Goal: Task Accomplishment & Management: Use online tool/utility

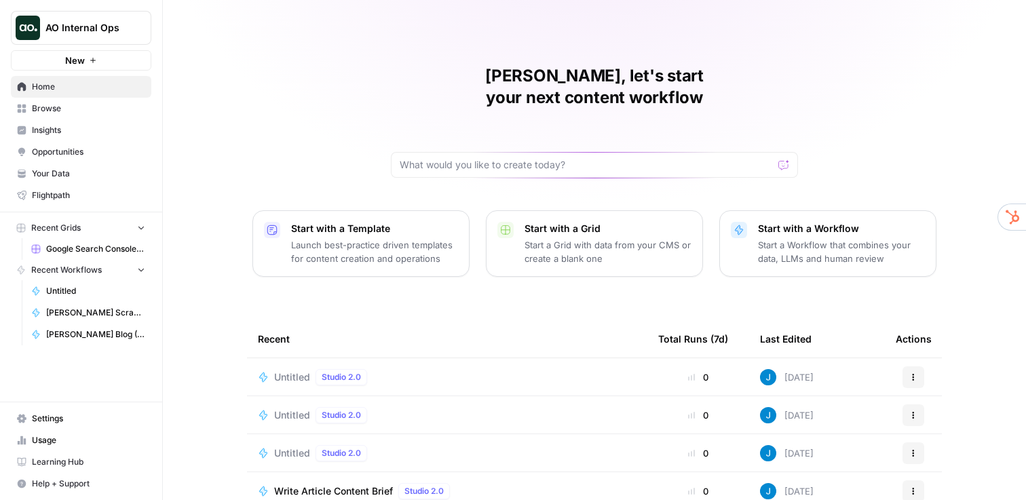
click at [119, 28] on span "AO Internal Ops" at bounding box center [86, 28] width 82 height 14
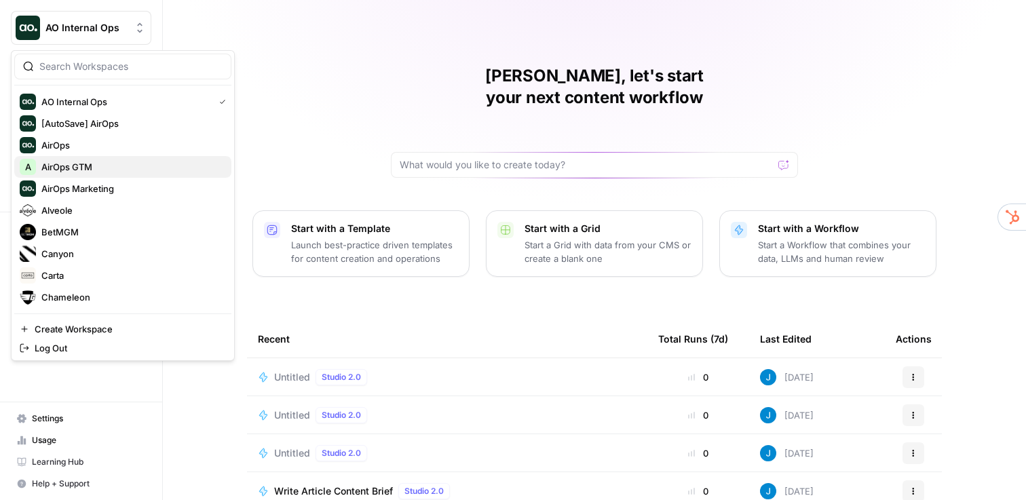
scroll to position [521, 0]
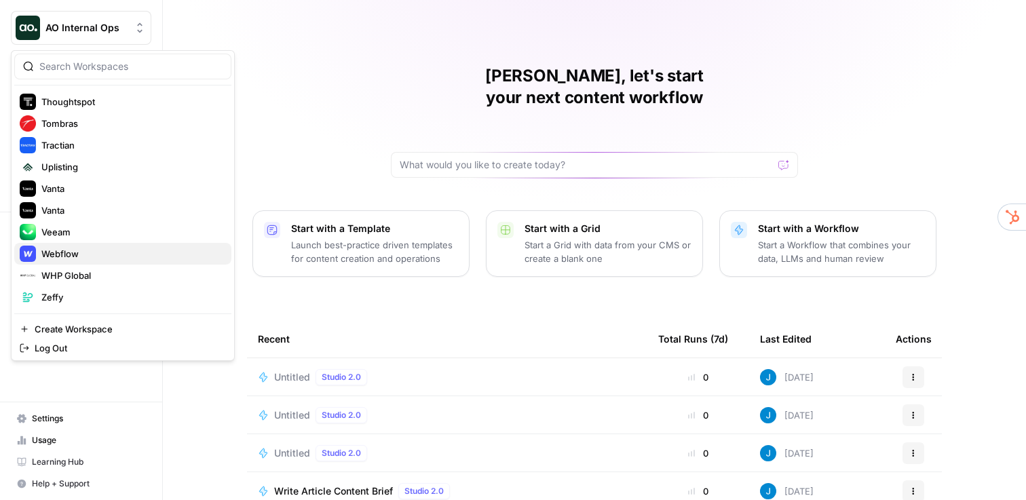
click at [92, 249] on span "Webflow" at bounding box center [130, 254] width 179 height 14
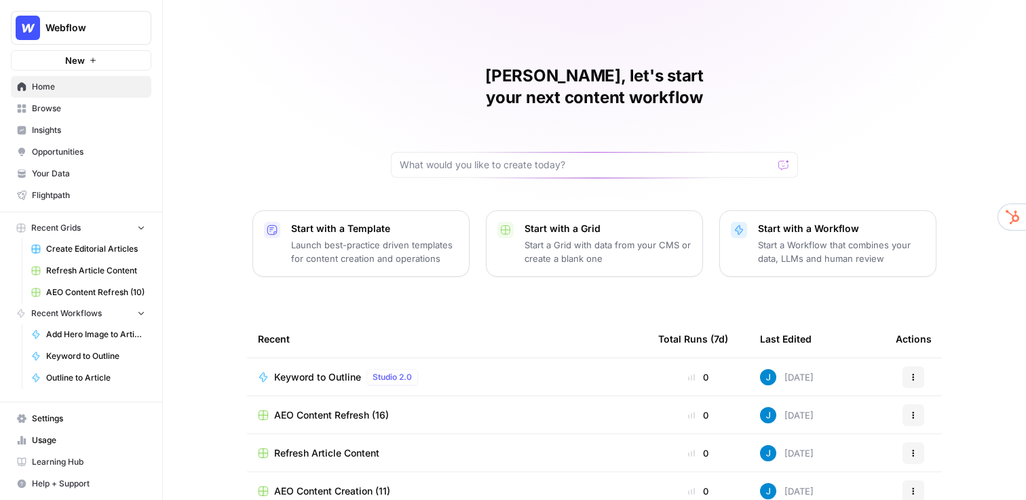
click at [369, 114] on div "Jordan, let's start your next content workflow Start with a Template Launch bes…" at bounding box center [594, 323] width 863 height 646
click at [79, 126] on span "Insights" at bounding box center [88, 130] width 113 height 12
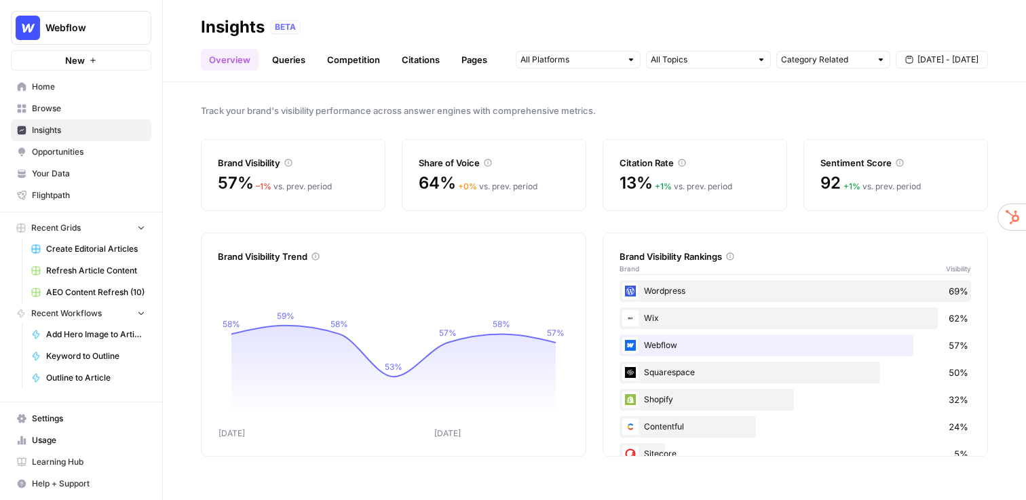
click at [287, 58] on link "Queries" at bounding box center [289, 60] width 50 height 22
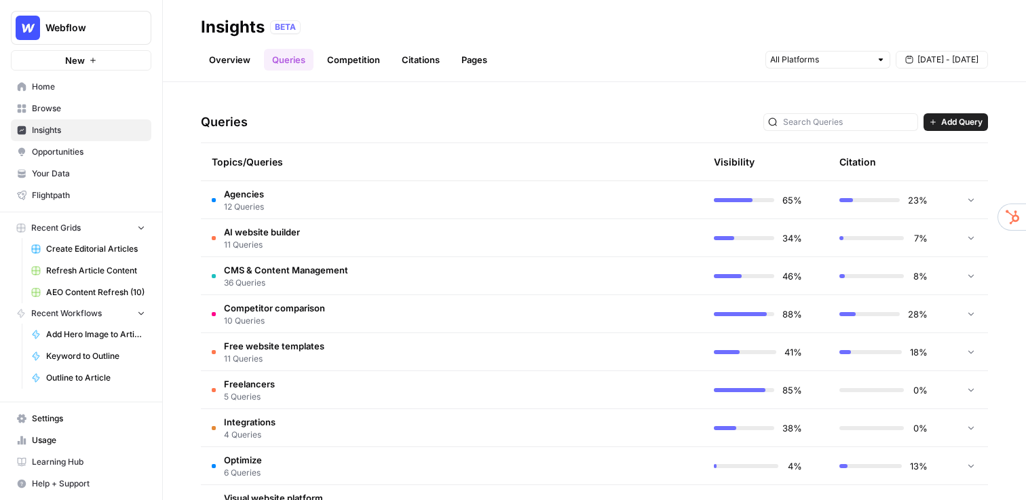
scroll to position [255, 0]
click at [476, 196] on td "Agencies 12 Queries" at bounding box center [387, 201] width 373 height 37
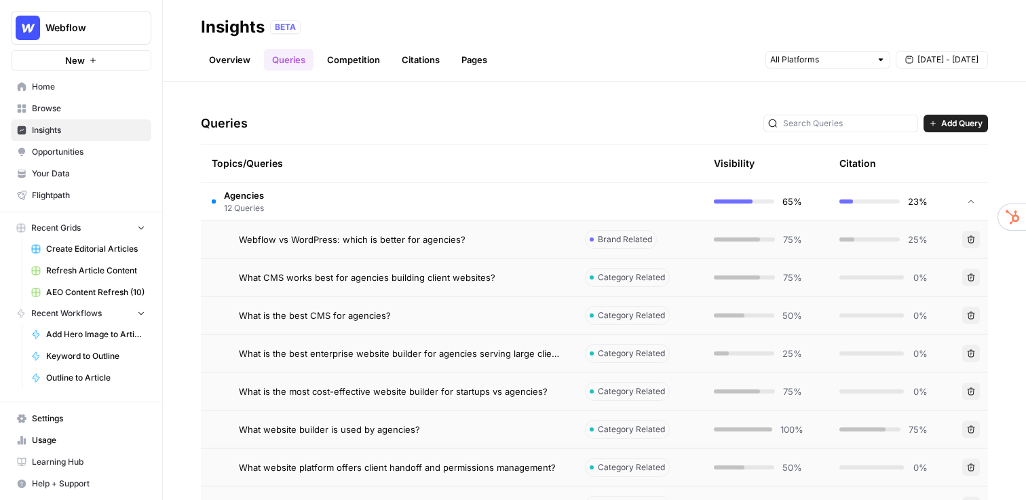
click at [353, 59] on link "Competition" at bounding box center [353, 60] width 69 height 22
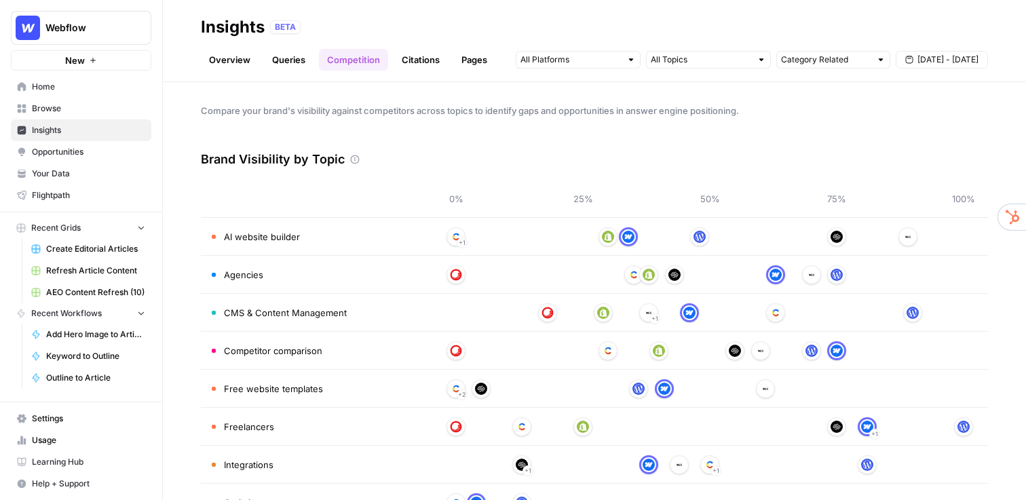
click at [415, 58] on link "Citations" at bounding box center [421, 60] width 54 height 22
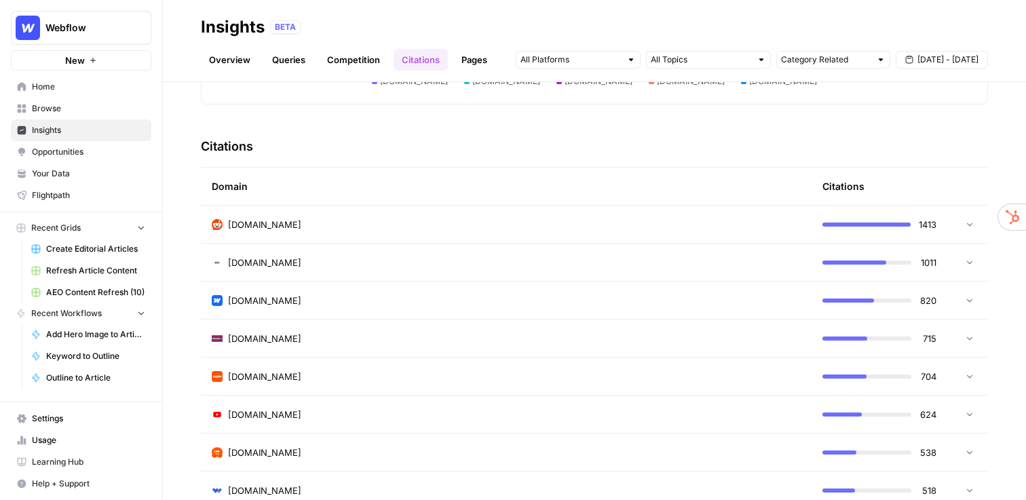
scroll to position [263, 0]
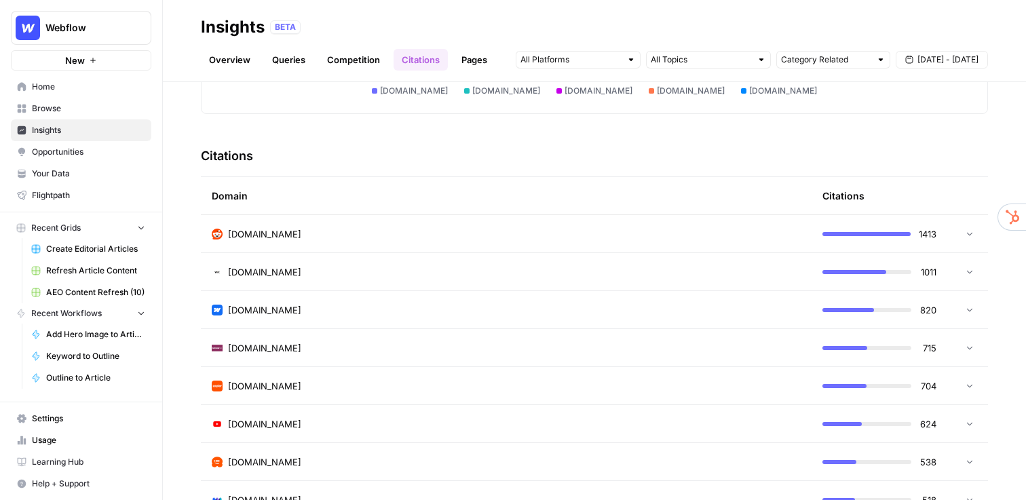
click at [316, 231] on div "reddit.com" at bounding box center [506, 234] width 589 height 14
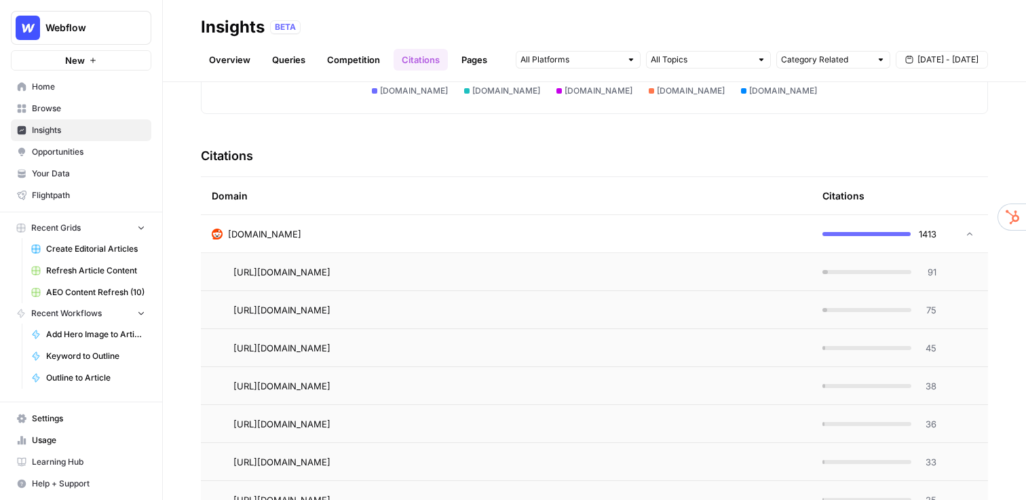
click at [316, 231] on div "reddit.com" at bounding box center [506, 234] width 589 height 14
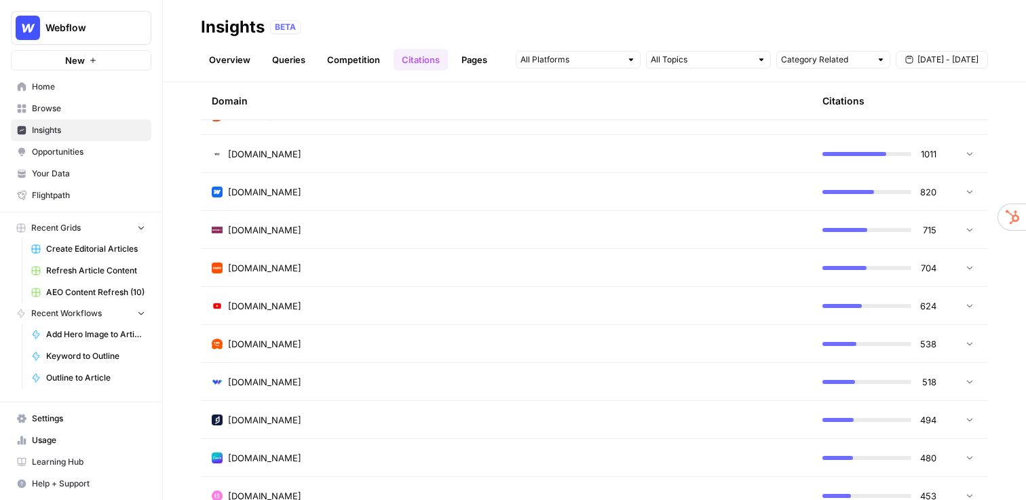
scroll to position [200, 0]
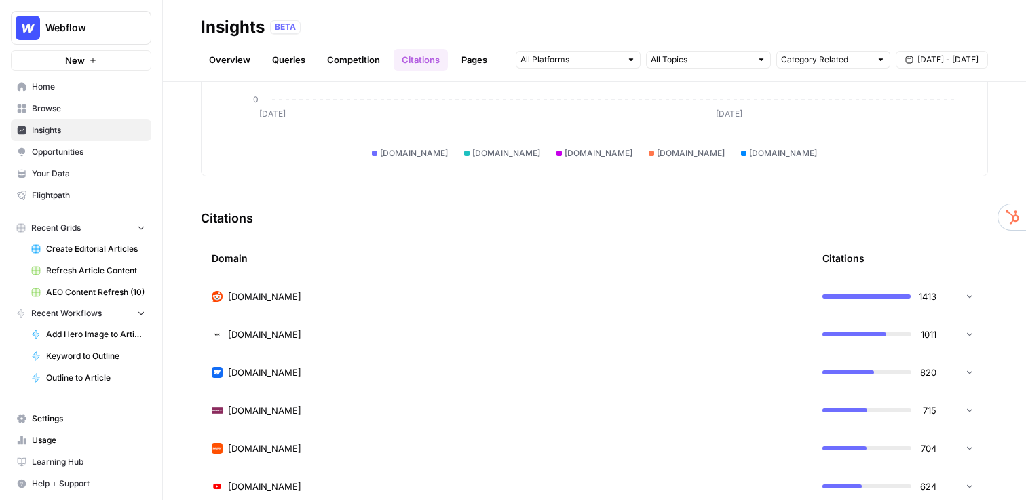
click at [102, 147] on span "Opportunities" at bounding box center [88, 152] width 113 height 12
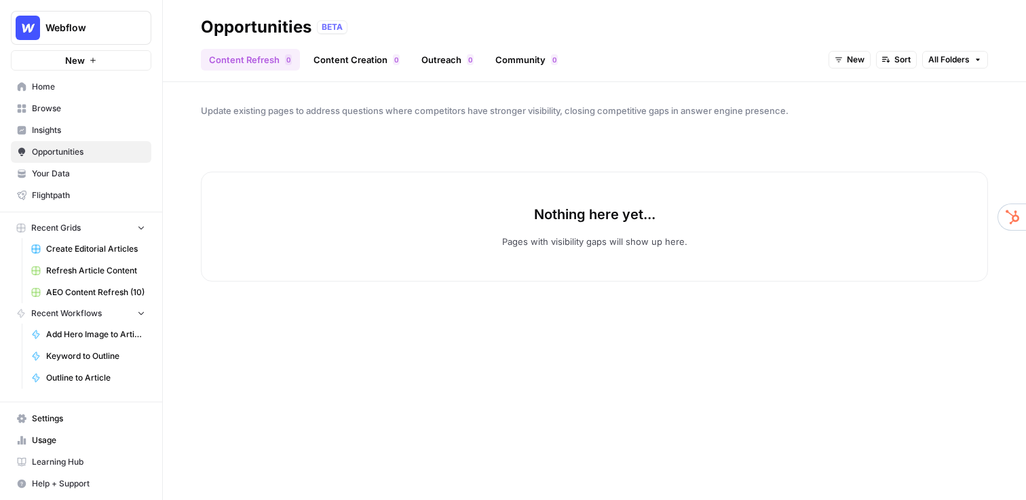
click at [69, 134] on span "Insights" at bounding box center [88, 130] width 113 height 12
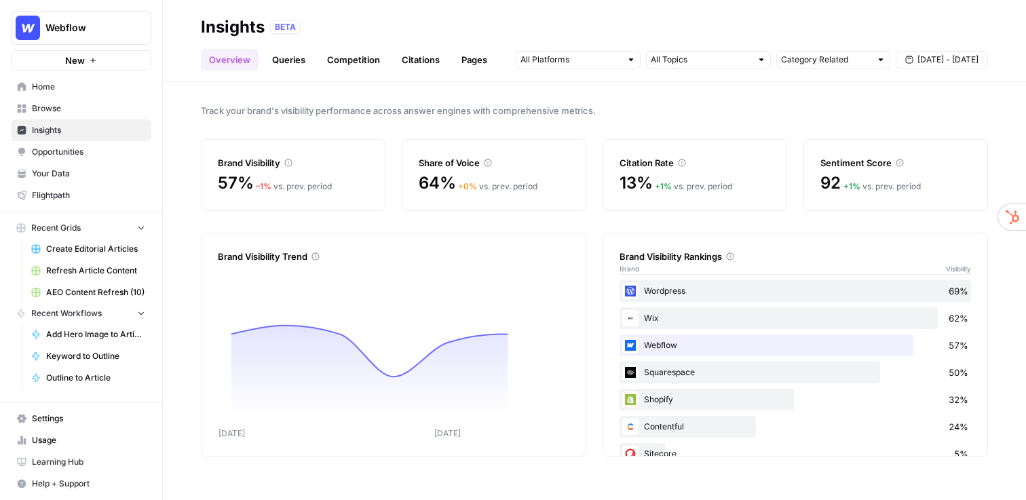
click at [944, 55] on span "[DATE] - [DATE]" at bounding box center [948, 60] width 61 height 12
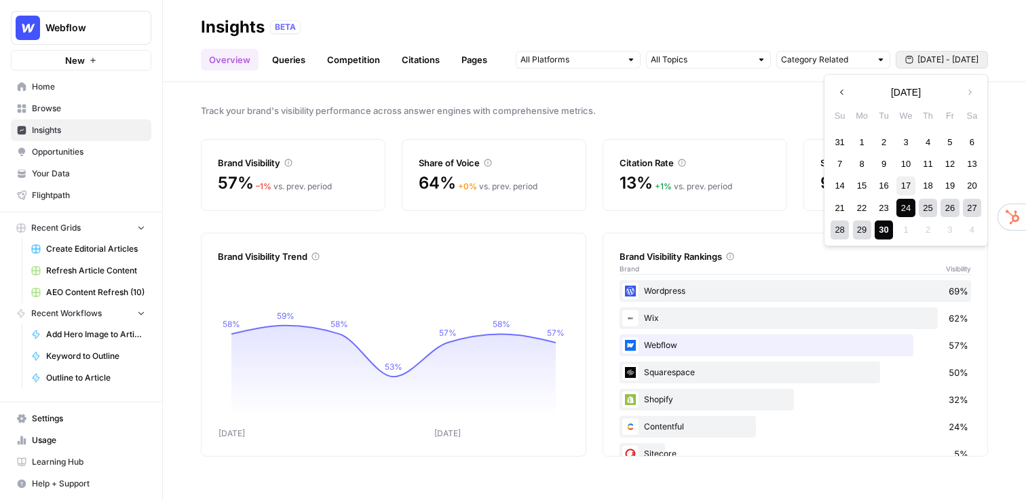
click at [910, 185] on div "17" at bounding box center [906, 185] width 18 height 18
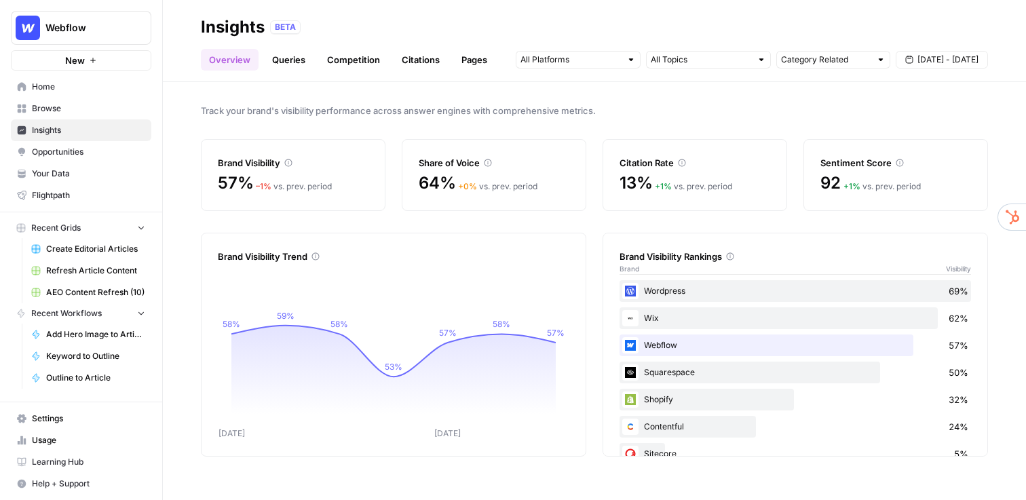
click at [103, 154] on span "Opportunities" at bounding box center [88, 152] width 113 height 12
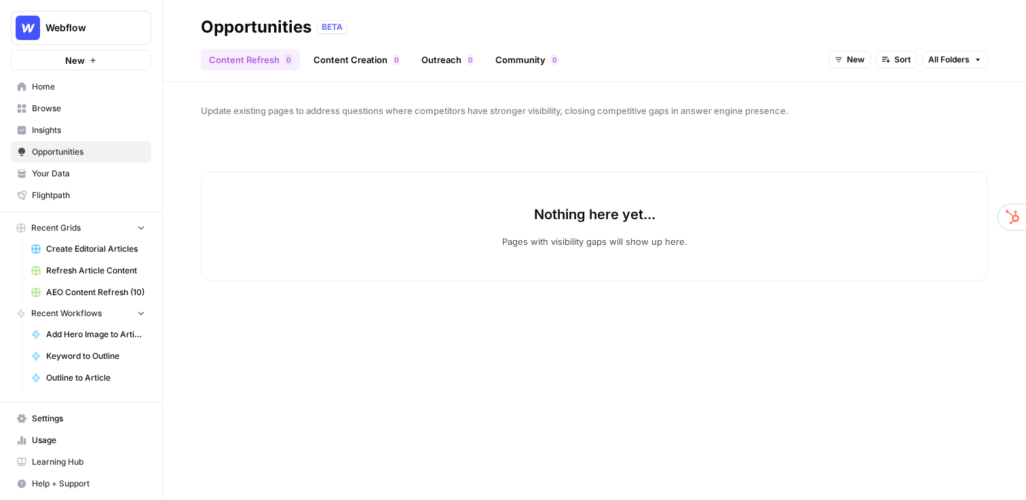
click at [77, 246] on span "Create Editorial Articles" at bounding box center [95, 249] width 99 height 12
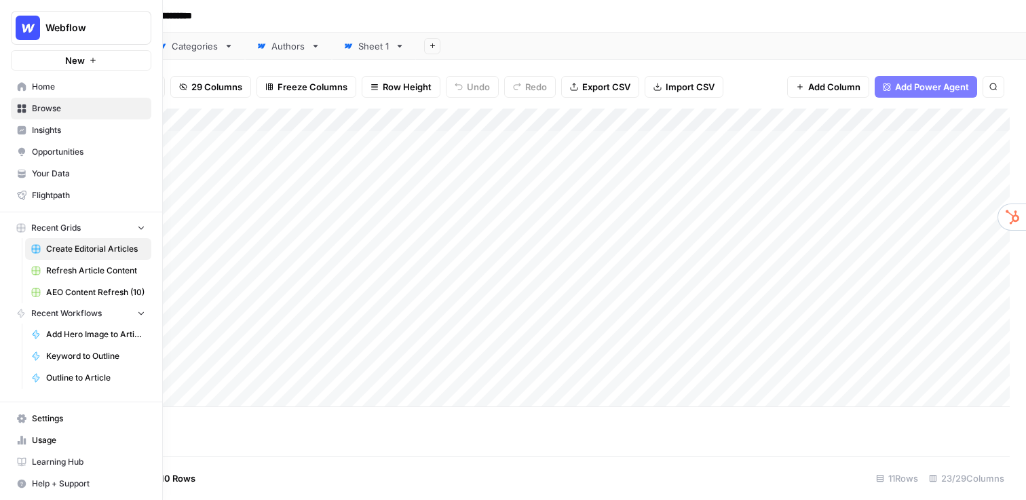
click at [45, 173] on span "Your Data" at bounding box center [88, 174] width 113 height 12
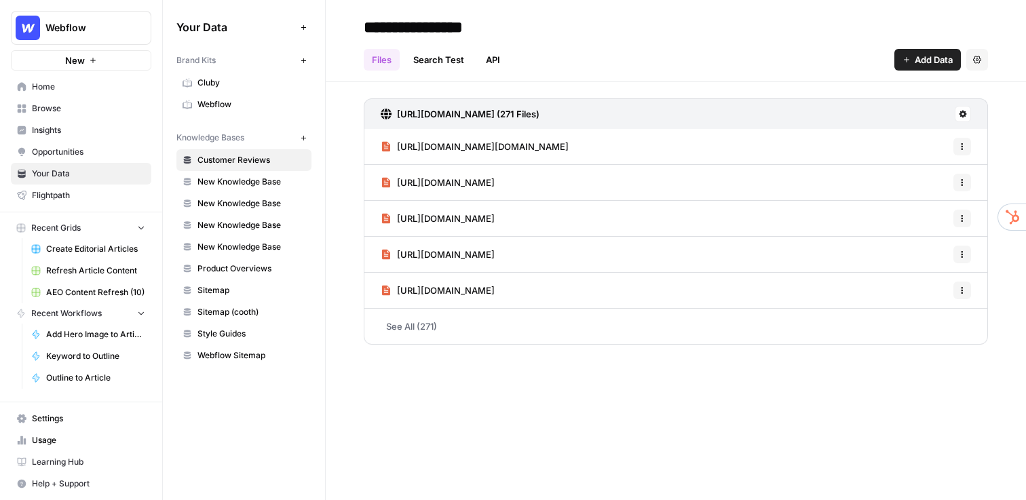
click at [244, 98] on link "Webflow" at bounding box center [243, 105] width 135 height 22
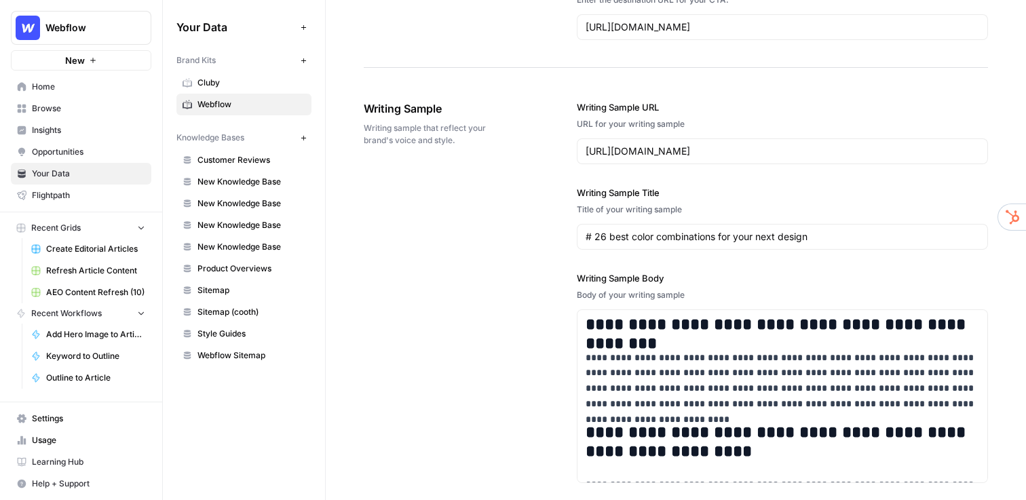
scroll to position [1498, 0]
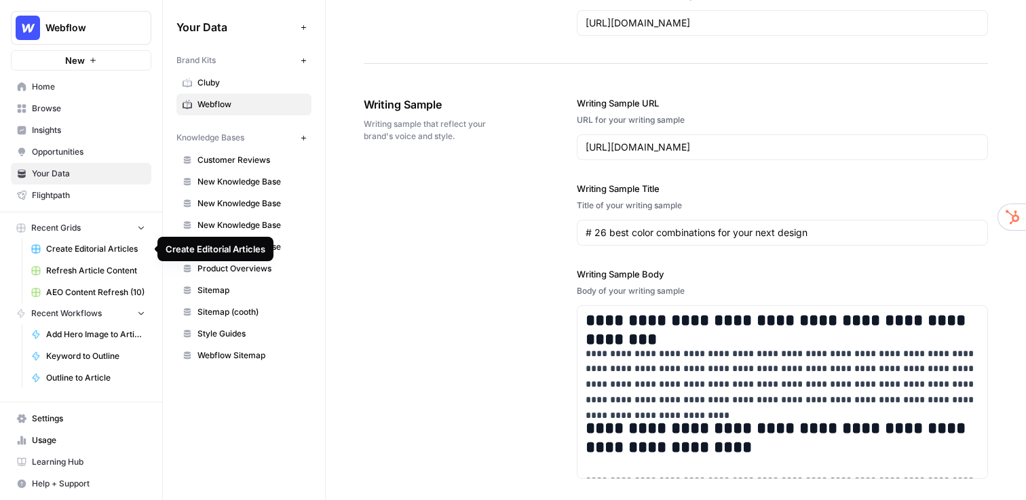
click at [90, 248] on span "Create Editorial Articles" at bounding box center [95, 249] width 99 height 12
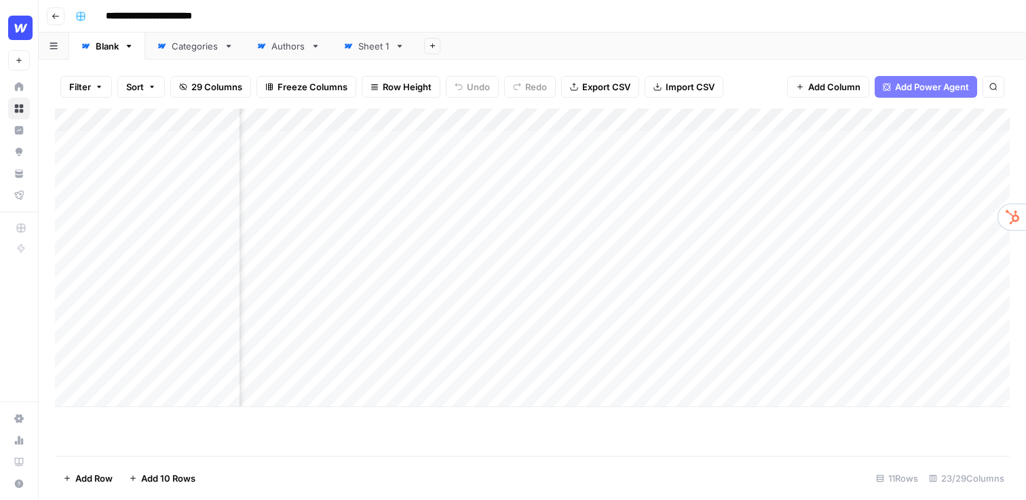
scroll to position [0, 71]
click at [558, 123] on div "Add Column" at bounding box center [532, 258] width 955 height 299
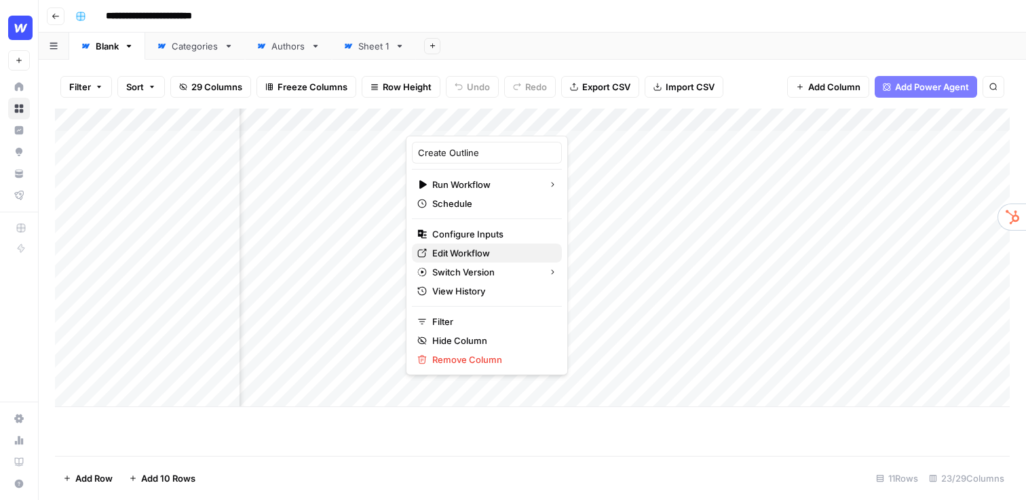
click at [480, 251] on span "Edit Workflow" at bounding box center [491, 253] width 119 height 14
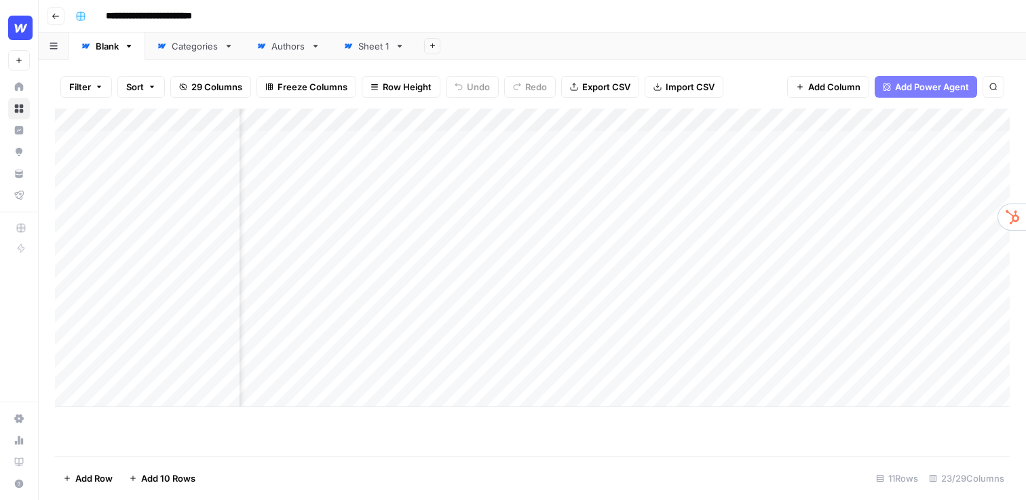
scroll to position [0, 569]
click at [700, 36] on div "Add Sheet" at bounding box center [721, 46] width 610 height 27
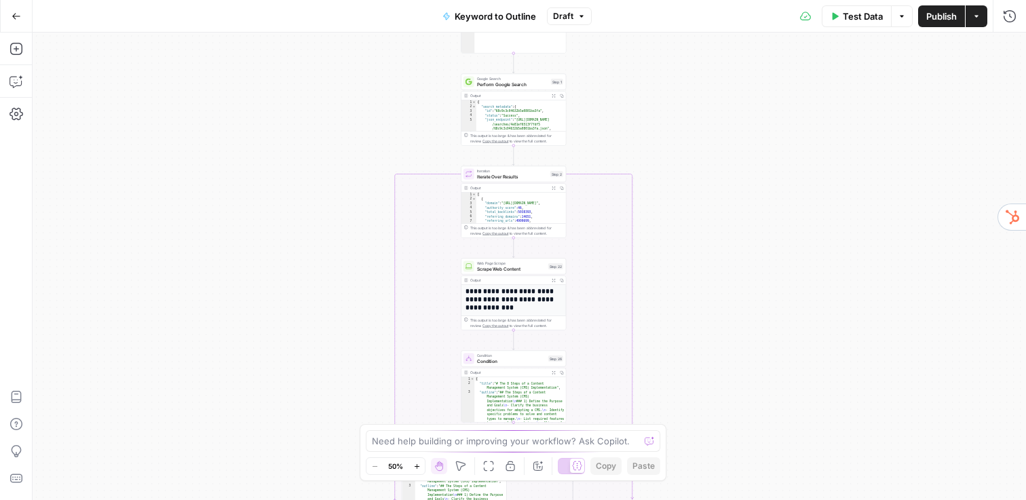
click at [592, 123] on div "true false Workflow Input Settings Inputs LLM · GPT-4o Search Query Step 40 Out…" at bounding box center [530, 267] width 994 height 468
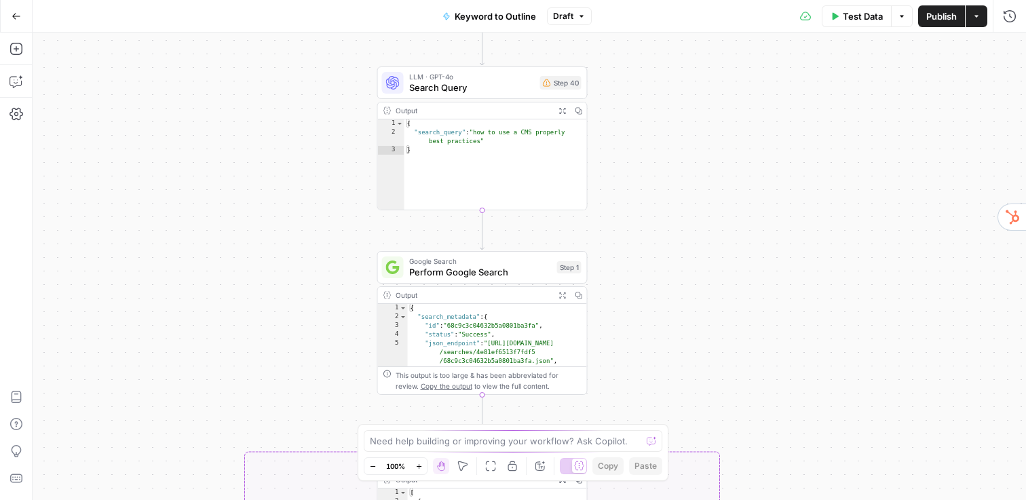
drag, startPoint x: 606, startPoint y: 105, endPoint x: 654, endPoint y: 331, distance: 231.6
click at [654, 331] on div "true false Workflow Input Settings Inputs LLM · GPT-4o Search Query Step 40 Out…" at bounding box center [530, 267] width 994 height 468
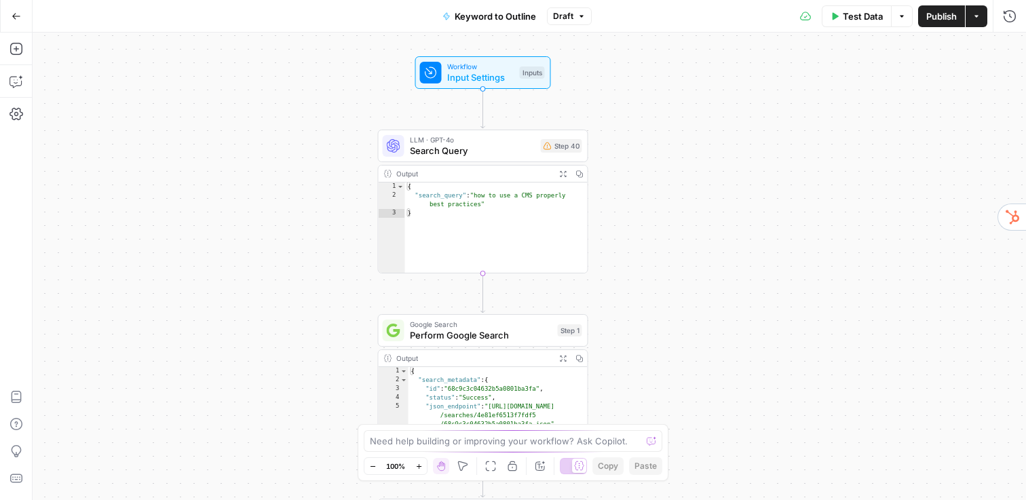
drag, startPoint x: 660, startPoint y: 268, endPoint x: 660, endPoint y: 331, distance: 63.1
click at [660, 331] on div "true false Workflow Input Settings Inputs LLM · GPT-4o Search Query Step 40 Out…" at bounding box center [530, 267] width 994 height 468
